Goal: Go to known website: Access a specific website the user already knows

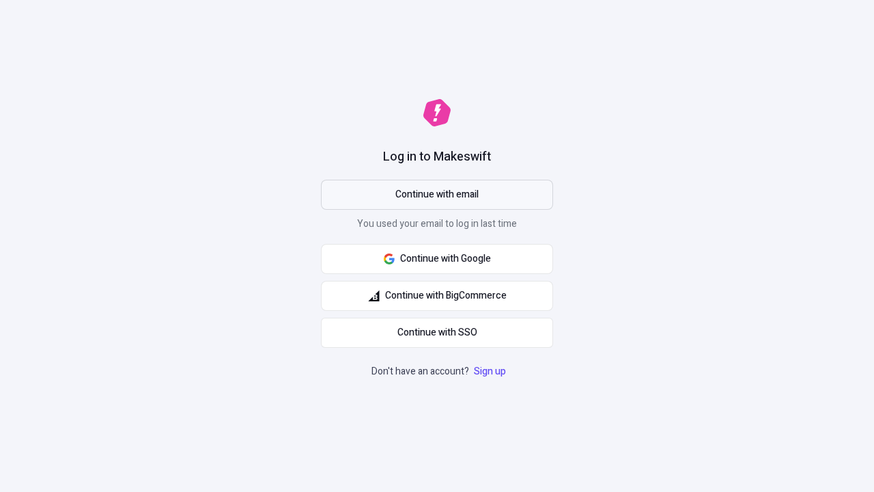
click at [437, 195] on span "Continue with email" at bounding box center [437, 194] width 83 height 15
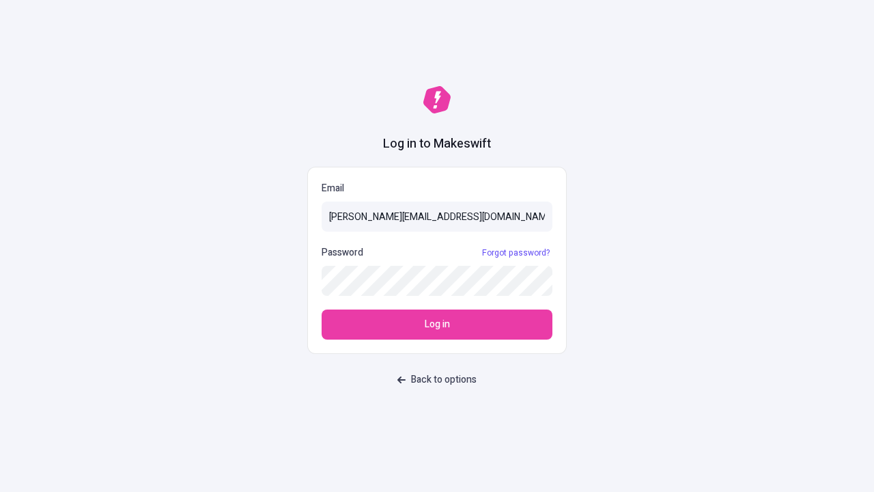
type input "[PERSON_NAME][EMAIL_ADDRESS][DOMAIN_NAME]"
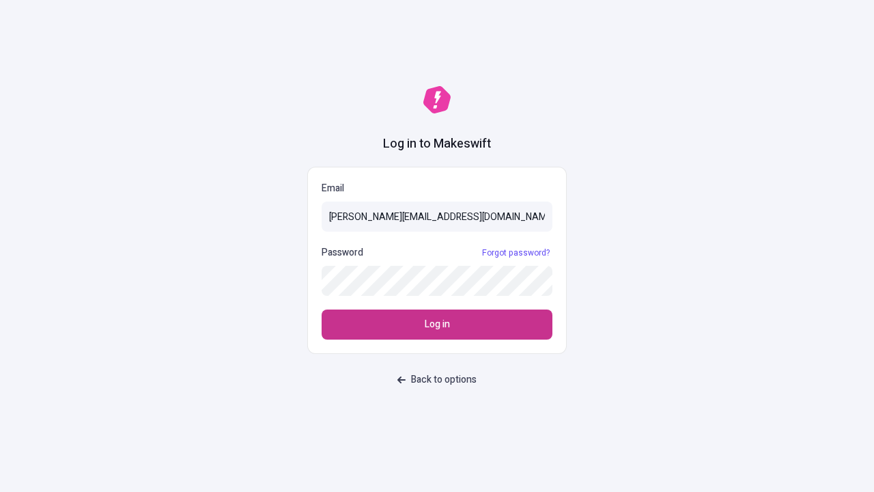
click at [437, 324] on span "Log in" at bounding box center [437, 324] width 25 height 15
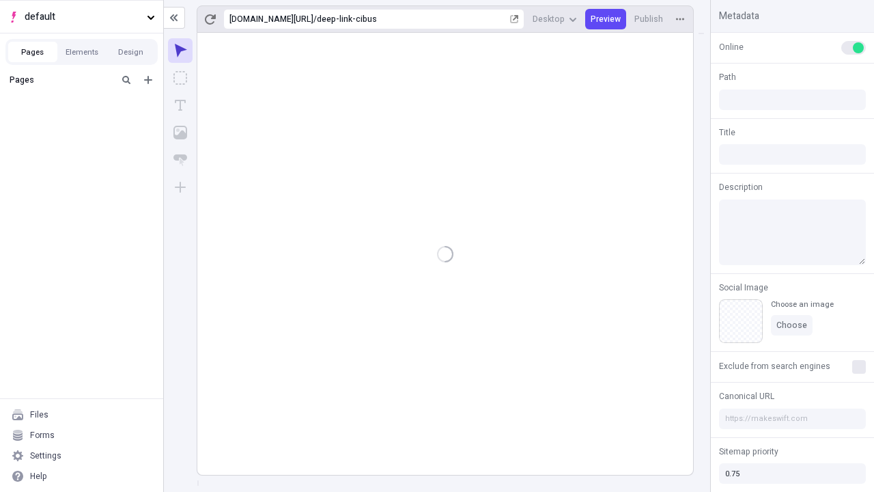
type input "/deep-link-cibus"
